Goal: Task Accomplishment & Management: Manage account settings

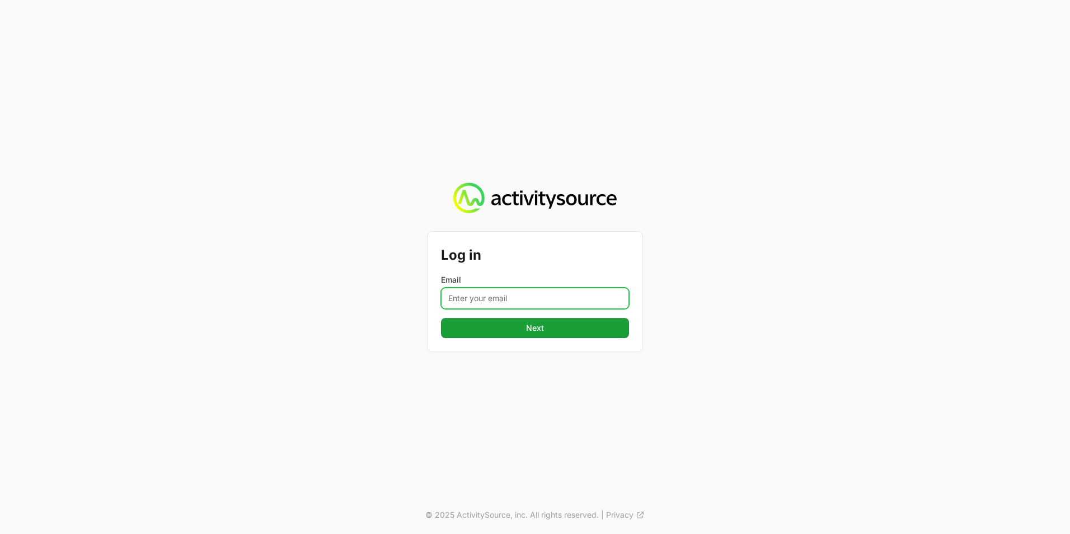
click at [512, 290] on input "Email" at bounding box center [535, 298] width 188 height 21
type input "[EMAIL_ADDRESS][PERSON_NAME][DOMAIN_NAME]"
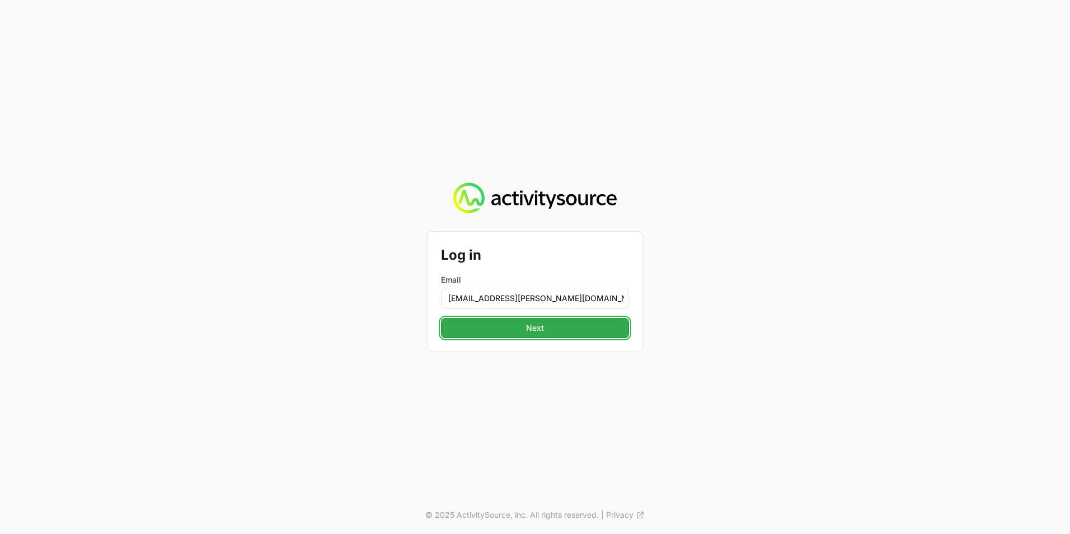
click at [506, 321] on button "Next" at bounding box center [535, 328] width 188 height 20
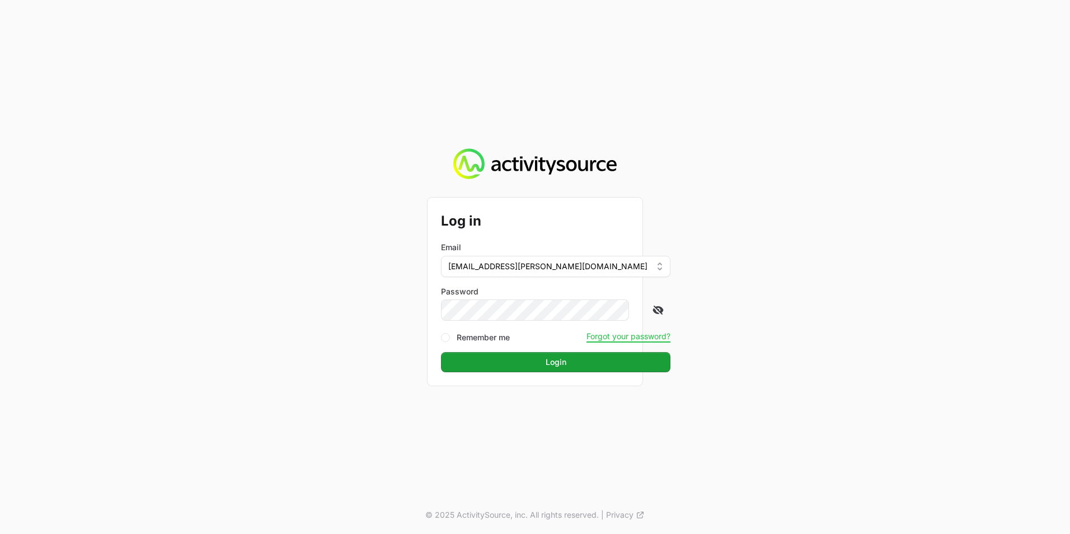
click at [613, 310] on div at bounding box center [555, 309] width 229 height 21
click at [652, 310] on icon at bounding box center [655, 311] width 7 height 6
click at [545, 369] on button "Login" at bounding box center [555, 362] width 229 height 20
